Goal: Task Accomplishment & Management: Complete application form

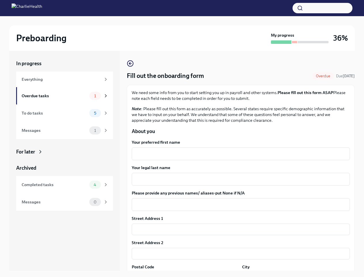
click at [323, 8] on button "button" at bounding box center [323, 8] width 60 height 10
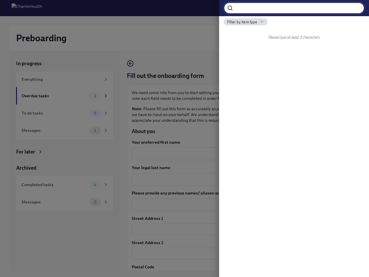
click at [239, 154] on div "​ Filter by item type Please type at least 3 characters" at bounding box center [294, 138] width 150 height 277
click at [239, 179] on div "​ Filter by item type Please type at least 3 characters" at bounding box center [294, 138] width 150 height 277
click at [239, 205] on div "​ Filter by item type Please type at least 3 characters" at bounding box center [294, 138] width 150 height 277
click at [239, 229] on div "​ Filter by item type Please type at least 3 characters" at bounding box center [294, 138] width 150 height 277
click at [239, 254] on div "​ Filter by item type Please type at least 3 characters" at bounding box center [294, 138] width 150 height 277
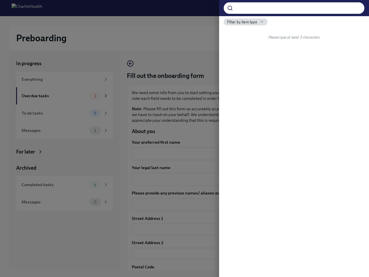
click at [185, 274] on div at bounding box center [184, 138] width 369 height 277
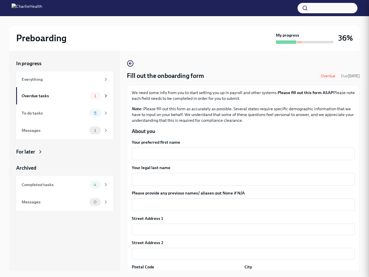
click at [292, 274] on div "In progress Everything Overdue tasks 1 To do tasks 5 Messages 1 For later Archi…" at bounding box center [184, 165] width 351 height 229
